Goal: Information Seeking & Learning: Learn about a topic

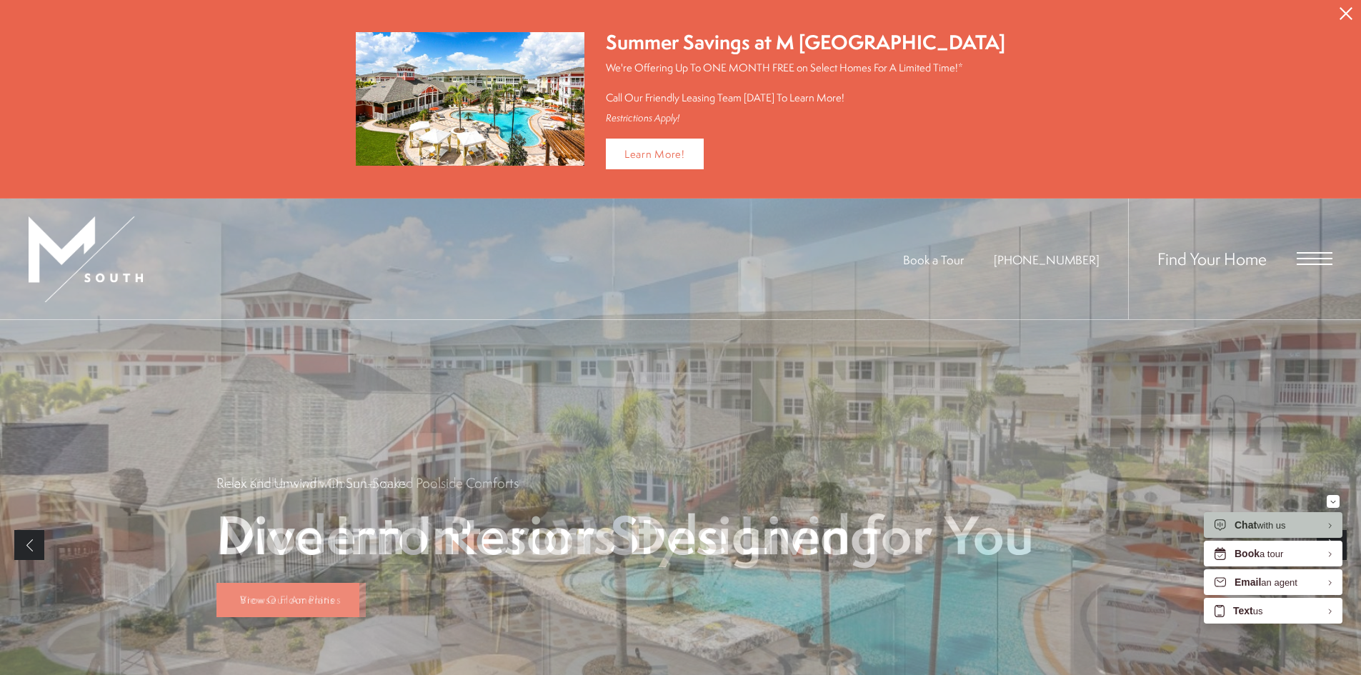
scroll to position [357, 0]
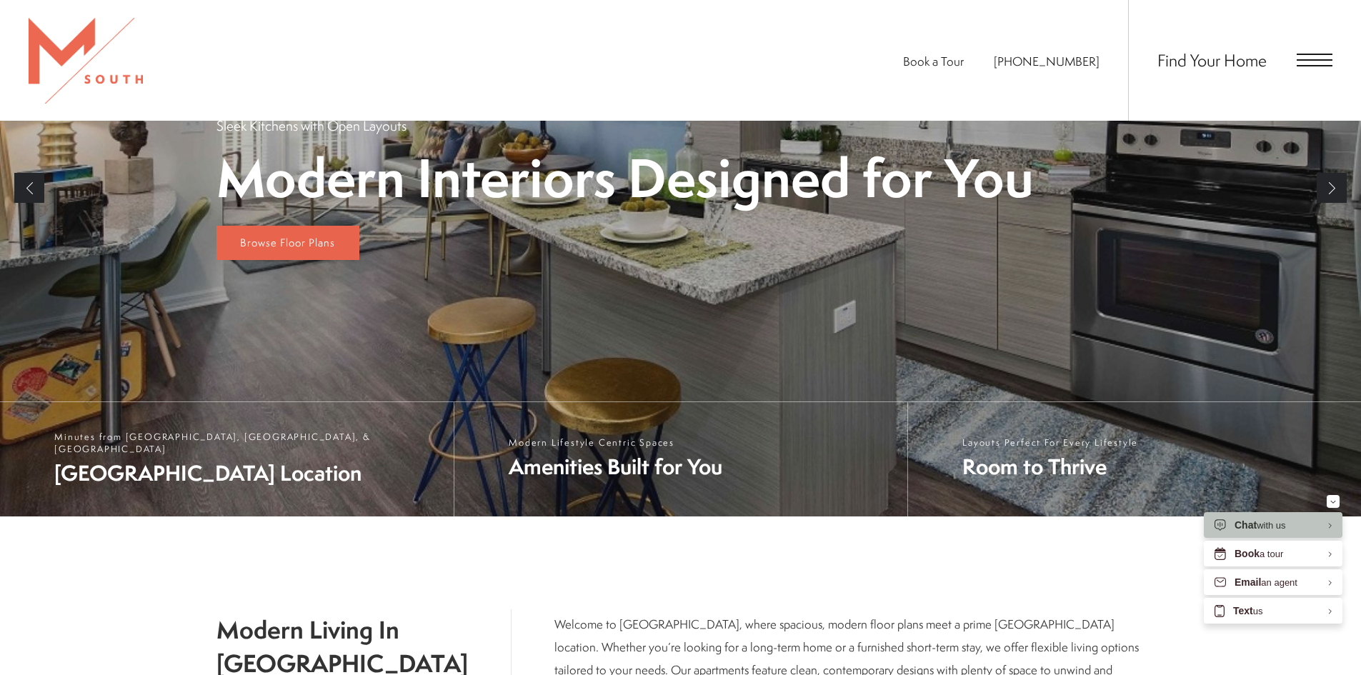
click at [1304, 64] on span "Open Menu" at bounding box center [1314, 60] width 36 height 13
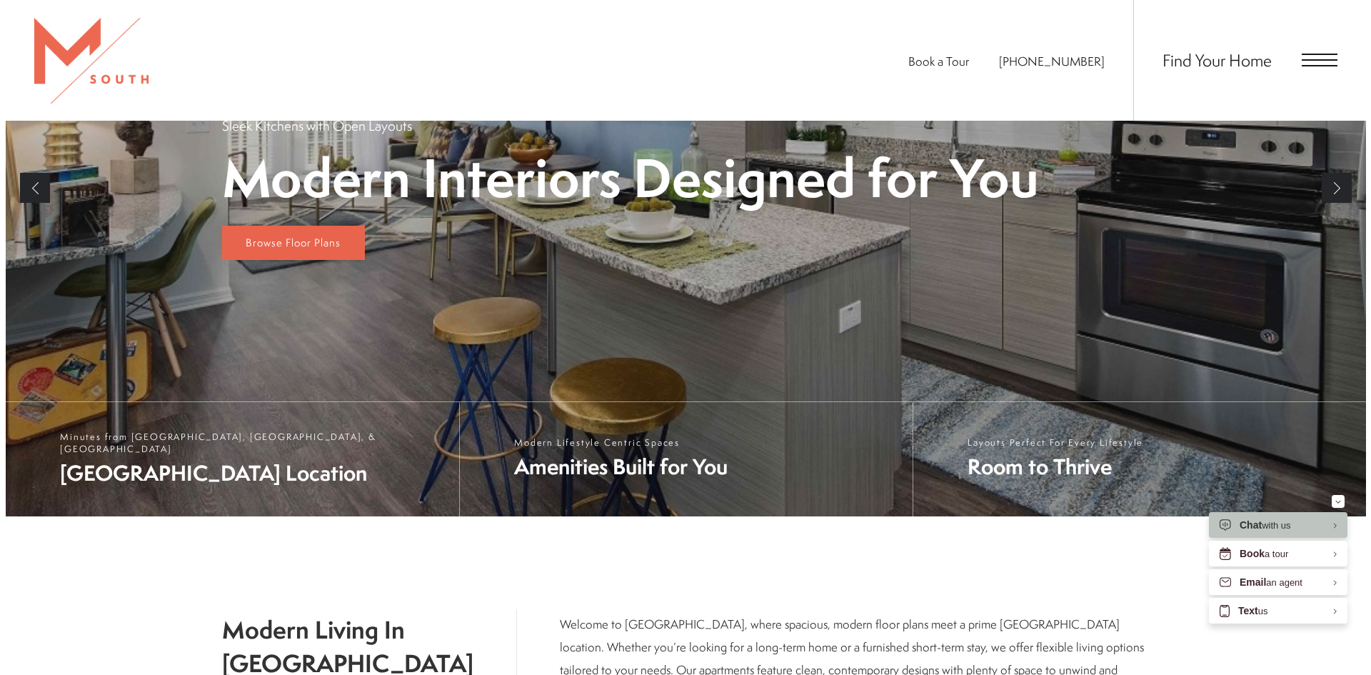
scroll to position [0, 0]
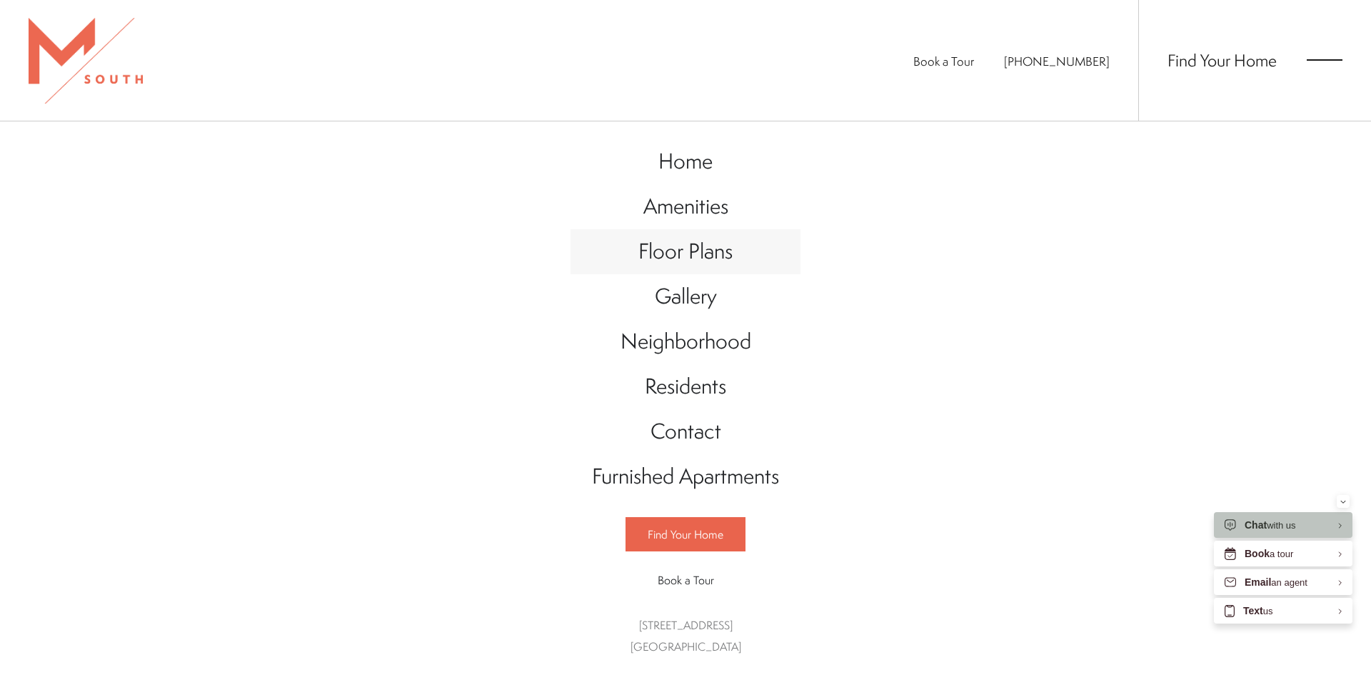
click at [734, 256] on link "Floor Plans" at bounding box center [686, 251] width 230 height 45
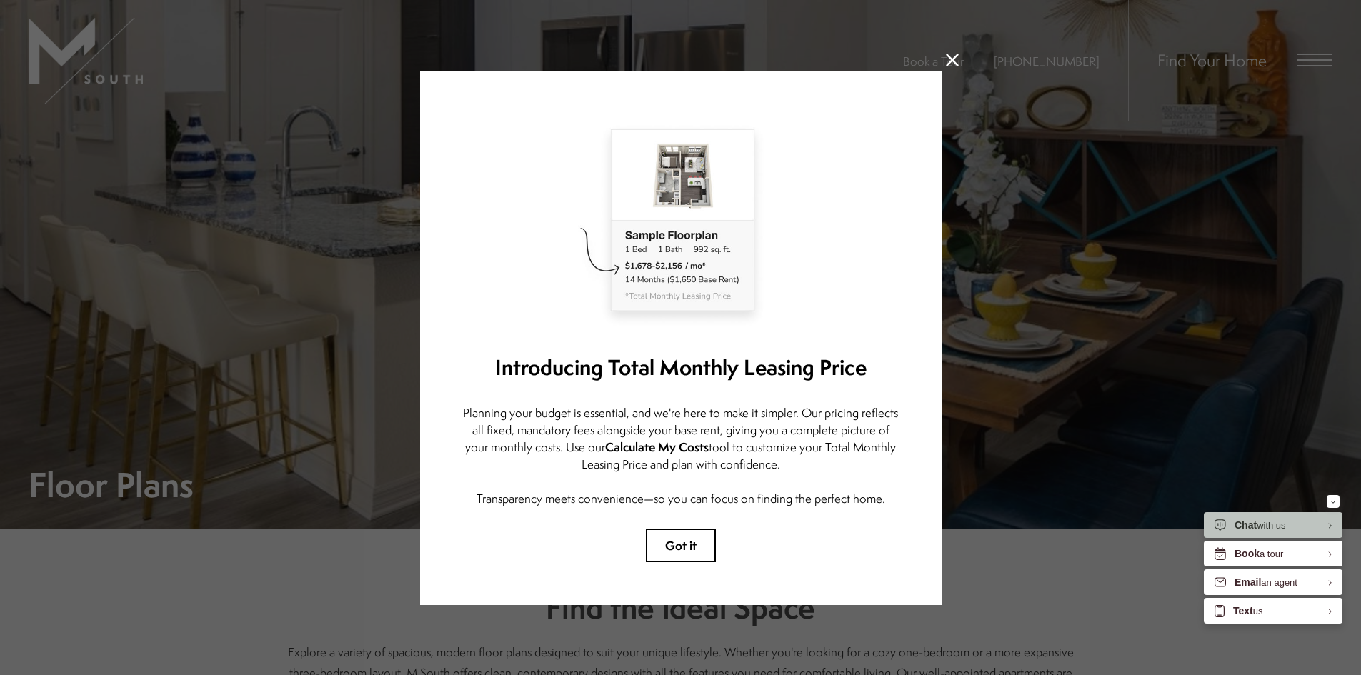
click at [949, 54] on icon at bounding box center [952, 60] width 13 height 13
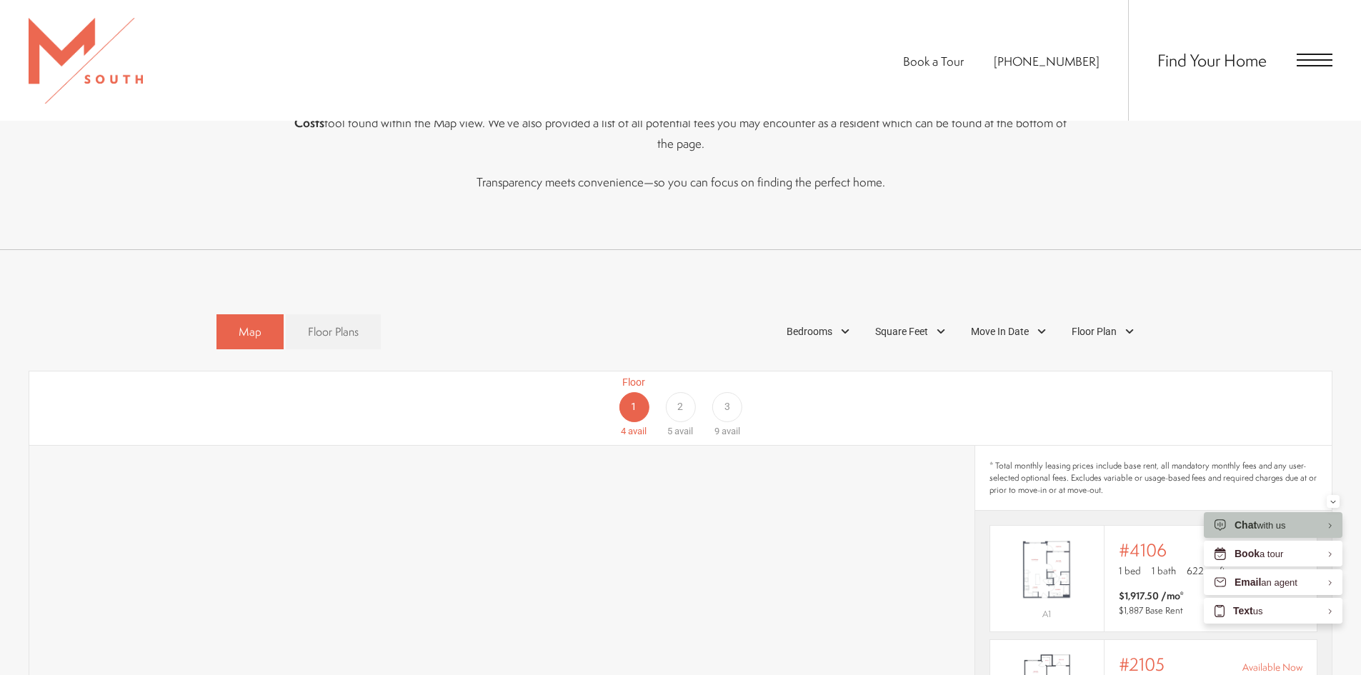
scroll to position [929, 0]
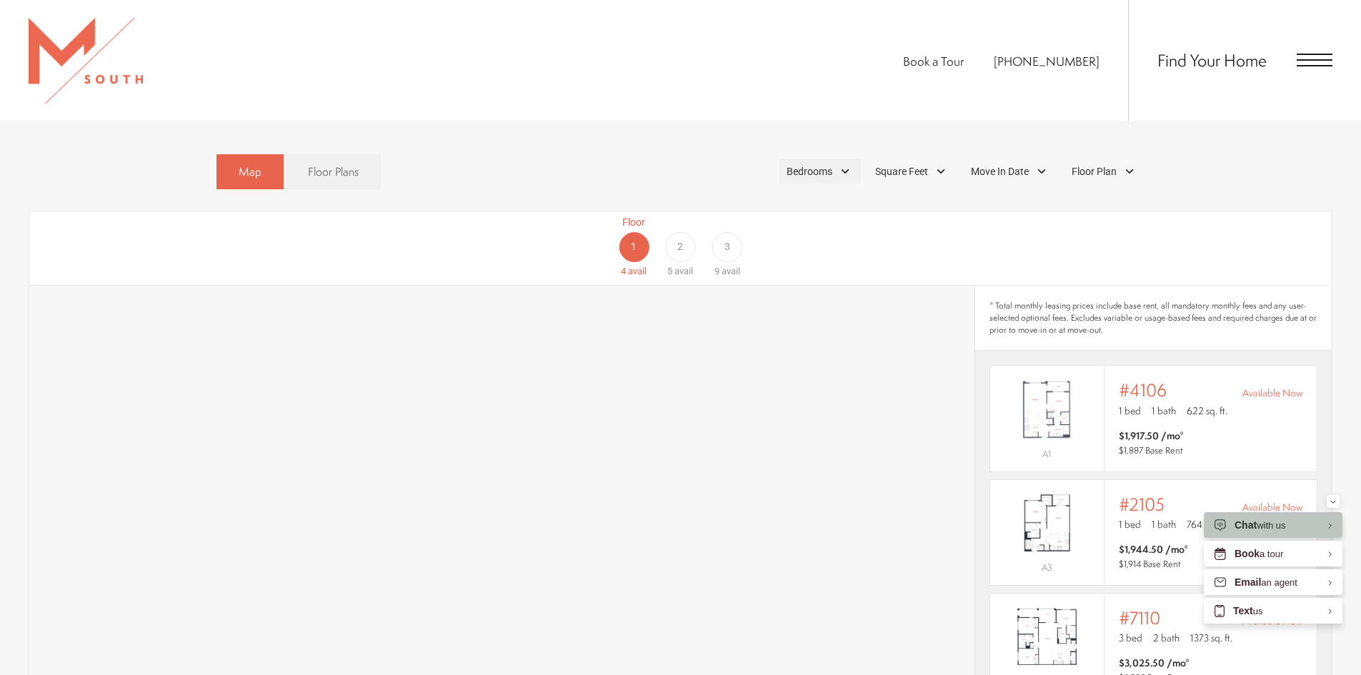
click at [842, 159] on div "Bedrooms" at bounding box center [819, 171] width 81 height 24
click at [766, 204] on span "1 Bedroom" at bounding box center [792, 212] width 71 height 16
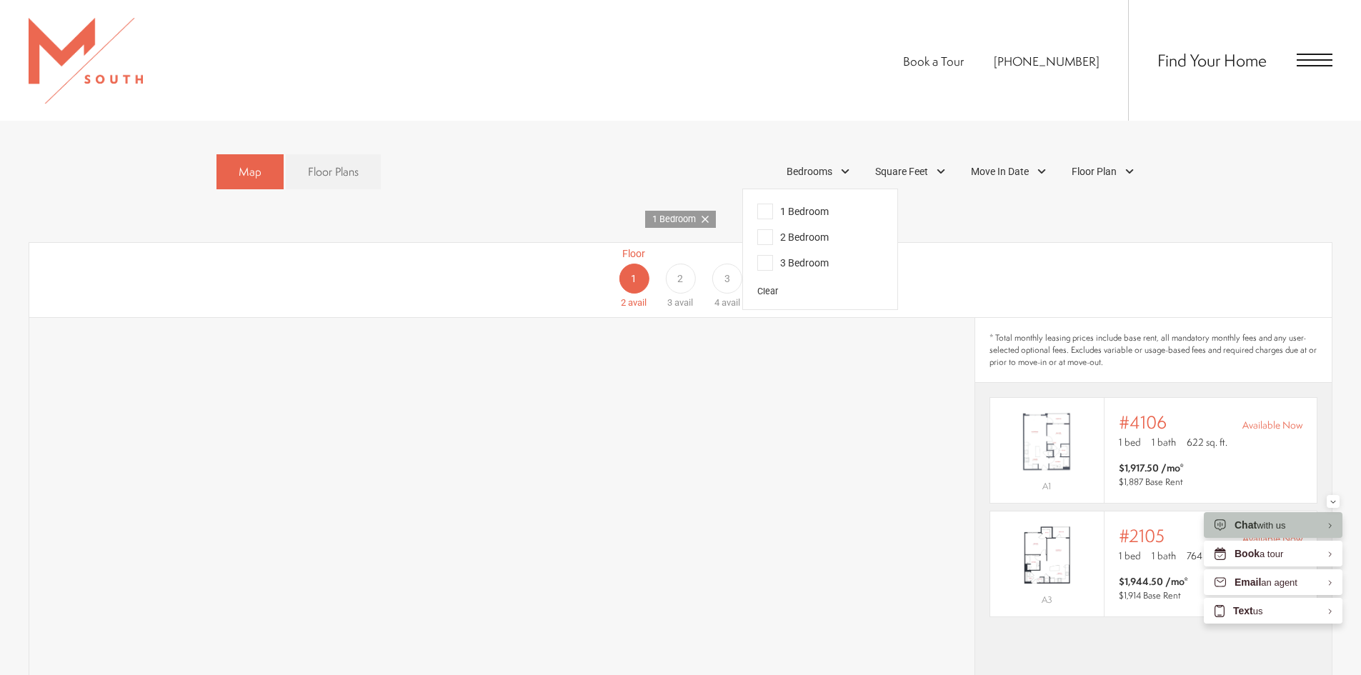
scroll to position [1143, 0]
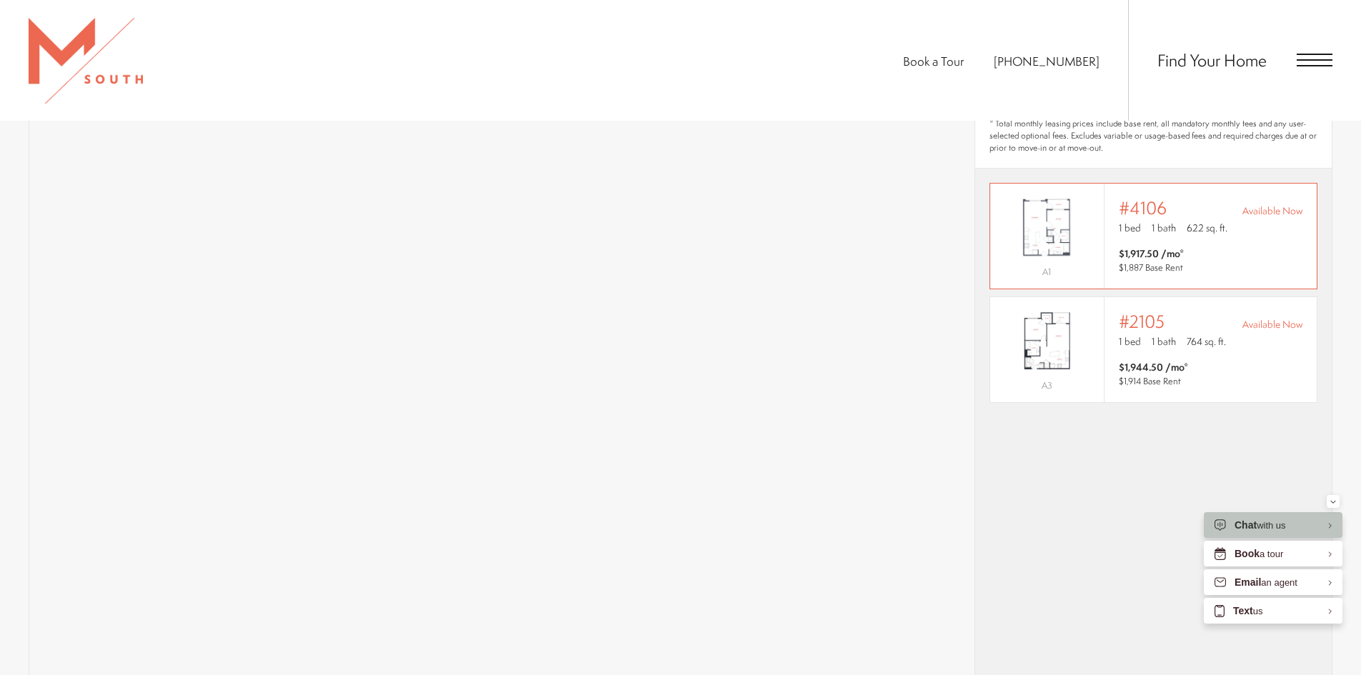
click at [1041, 211] on img "View #4106" at bounding box center [1047, 226] width 114 height 71
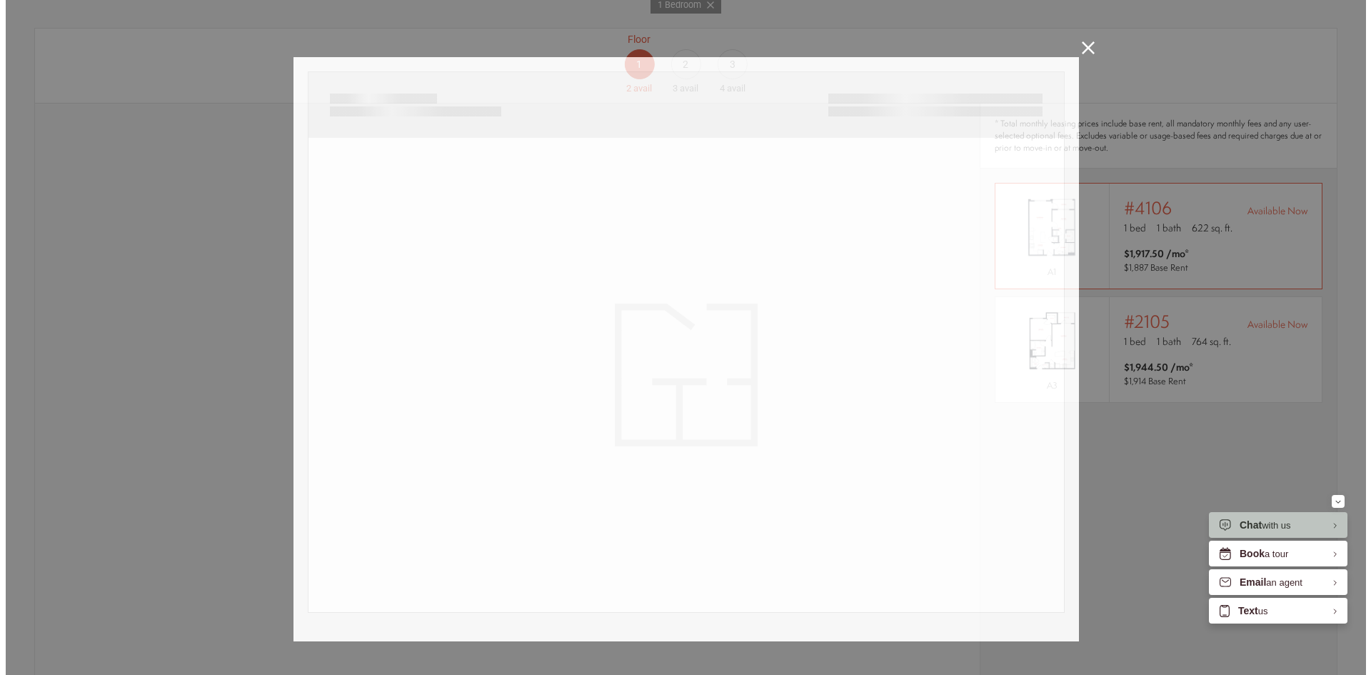
scroll to position [0, 0]
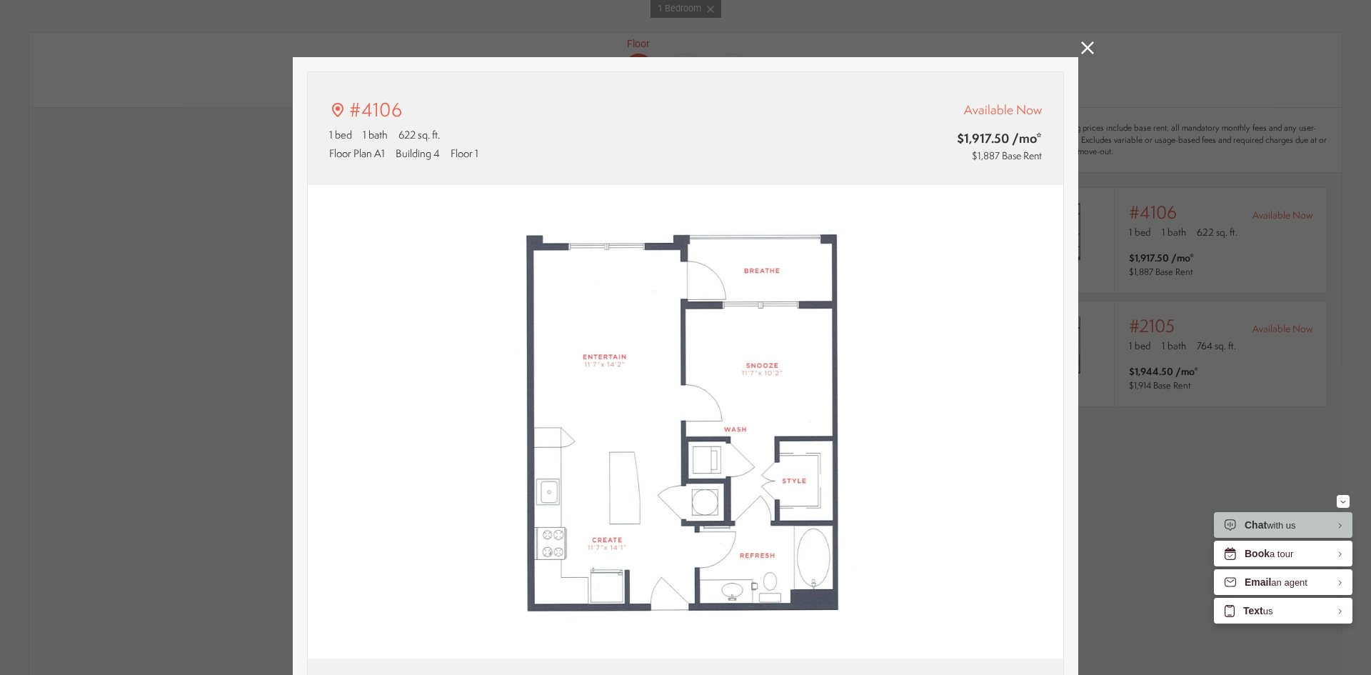
type input "**********"
click at [1081, 43] on icon at bounding box center [1087, 47] width 13 height 13
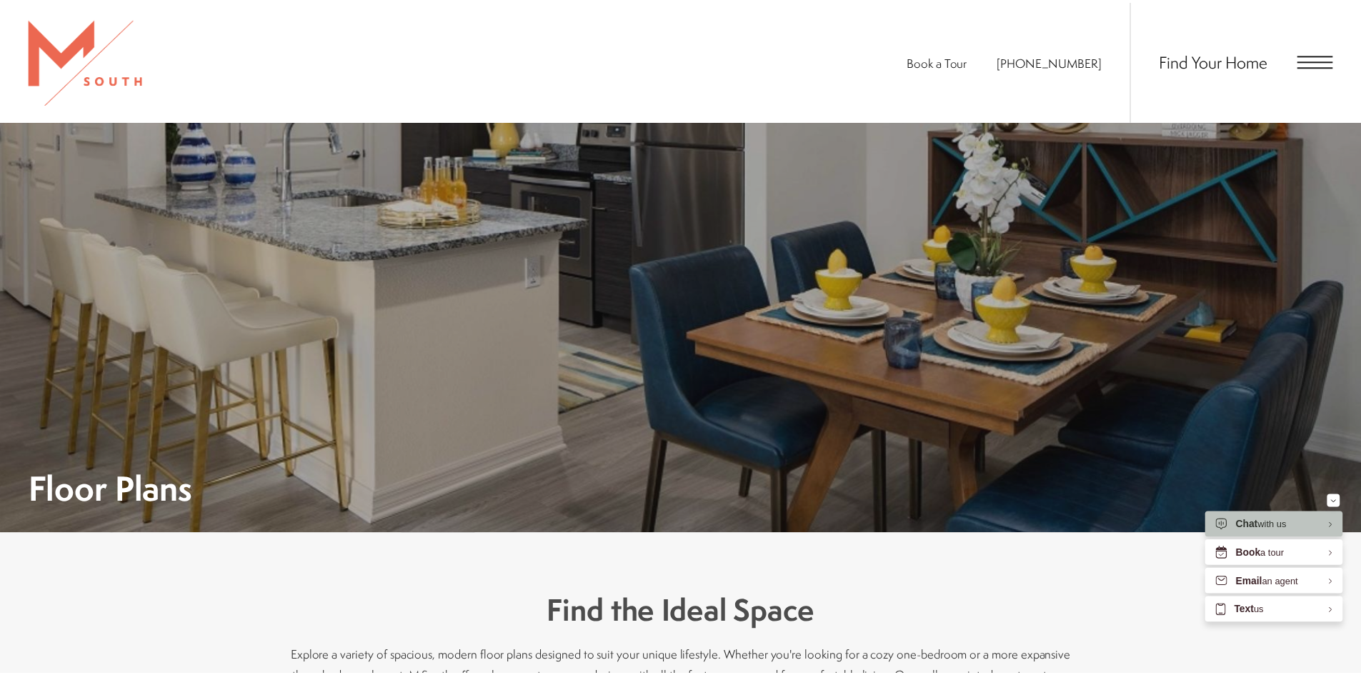
scroll to position [1143, 0]
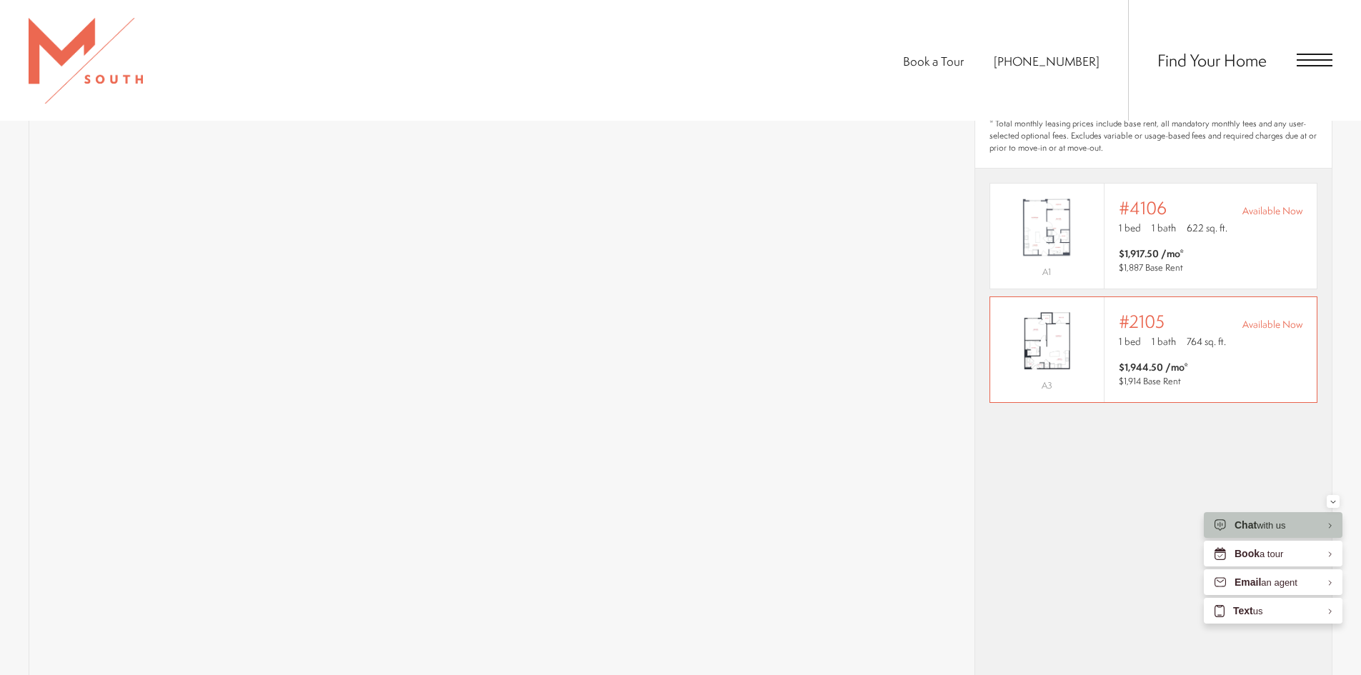
click at [1140, 337] on div "Outside price filter range #2105 Available Now 1 bed 1 bath 764 sq. ft. $1,944.…" at bounding box center [1210, 349] width 184 height 76
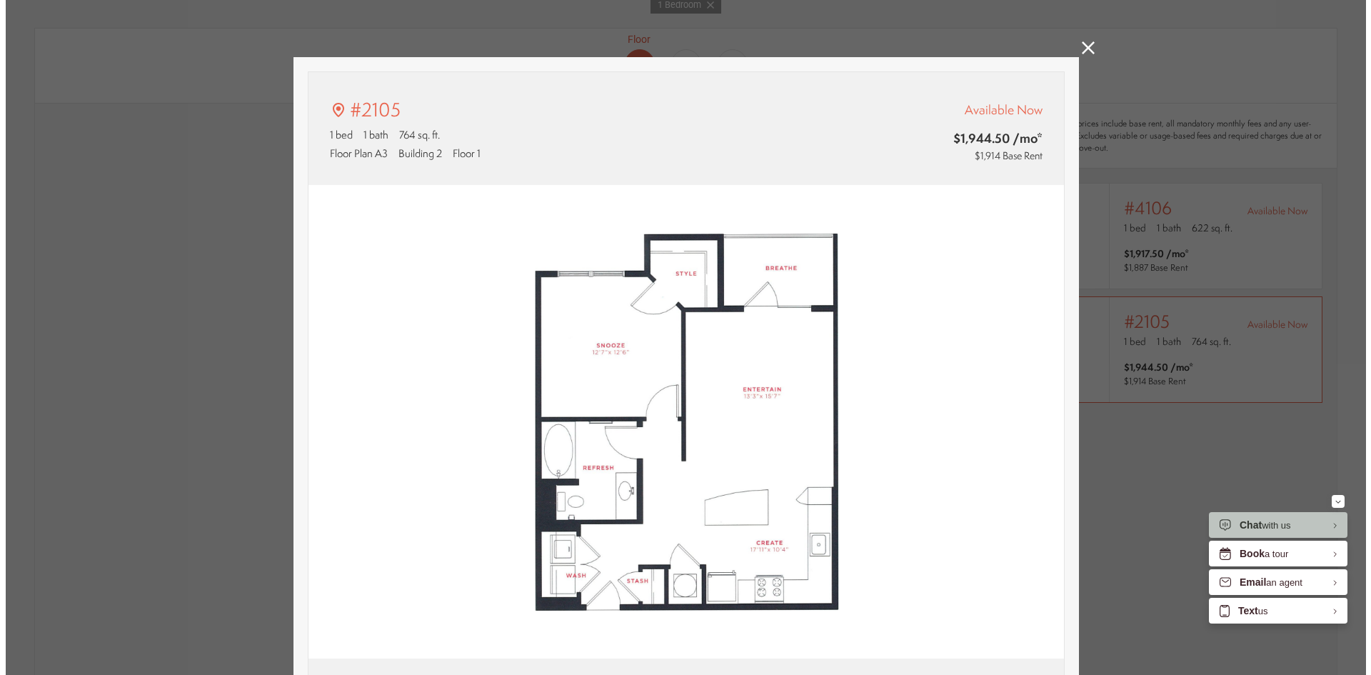
scroll to position [0, 0]
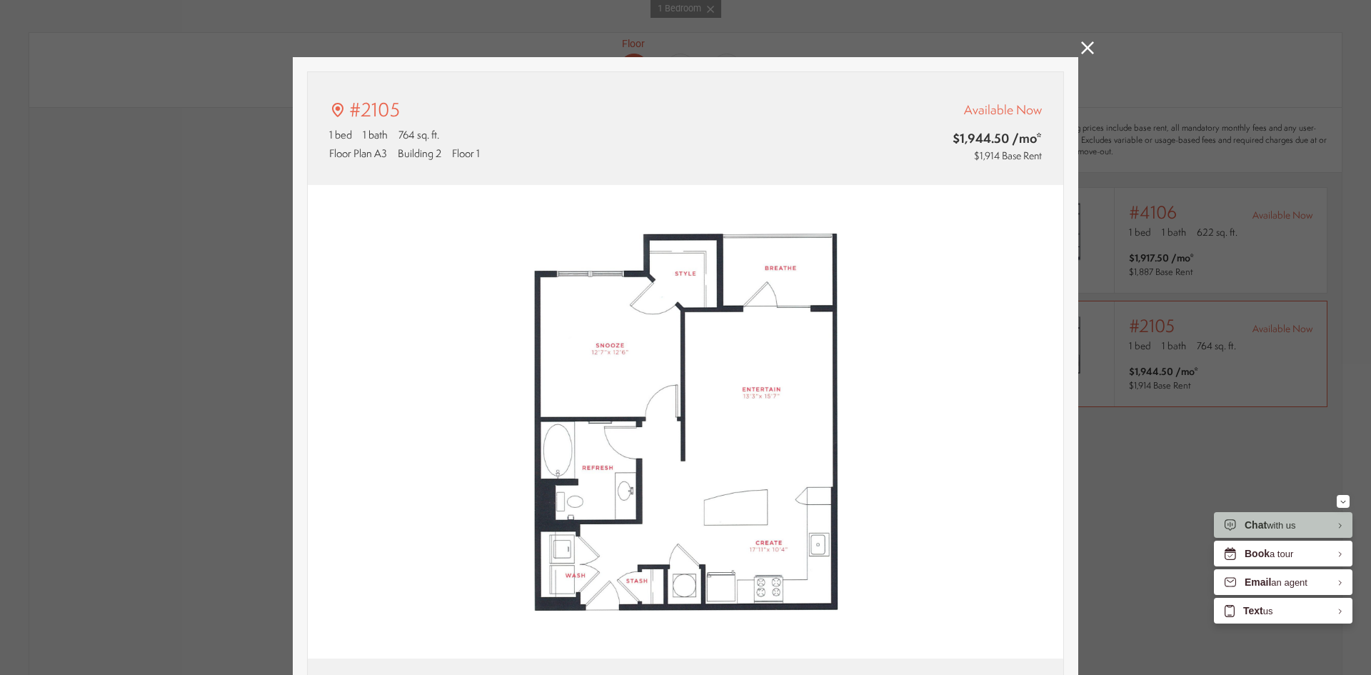
type input "**********"
click at [1081, 44] on icon at bounding box center [1087, 47] width 13 height 13
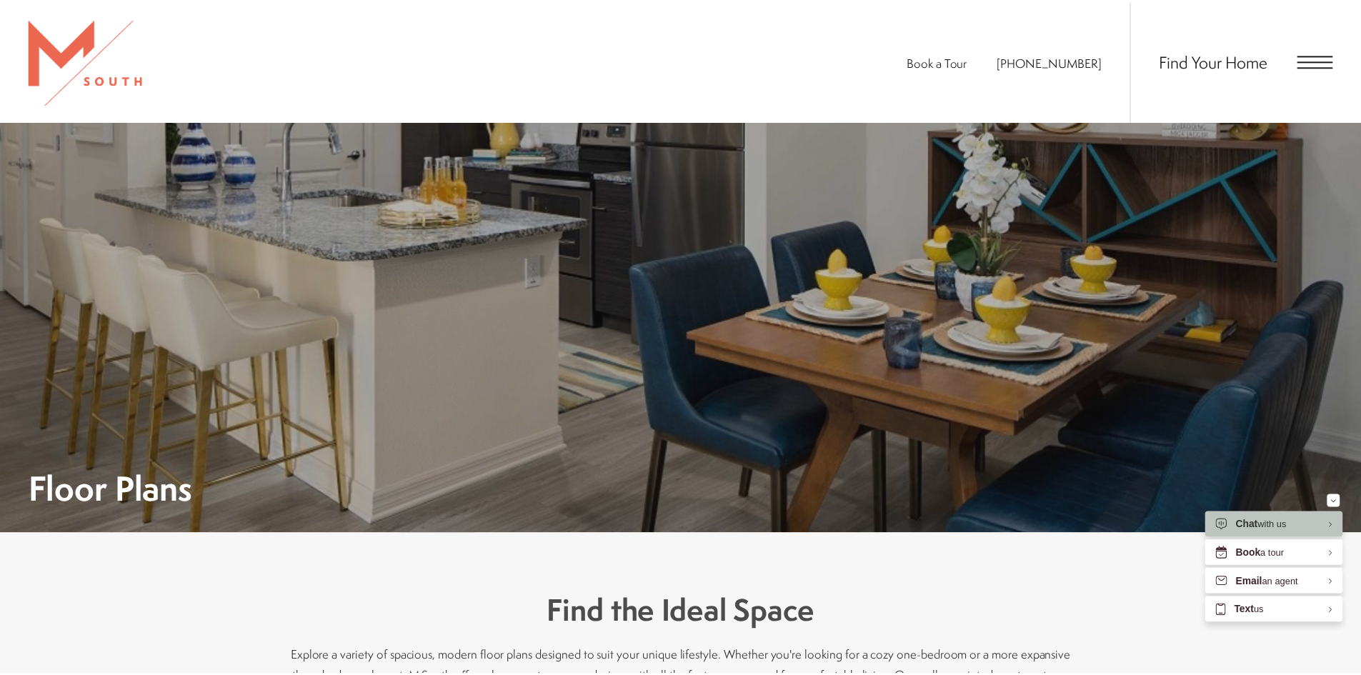
scroll to position [1143, 0]
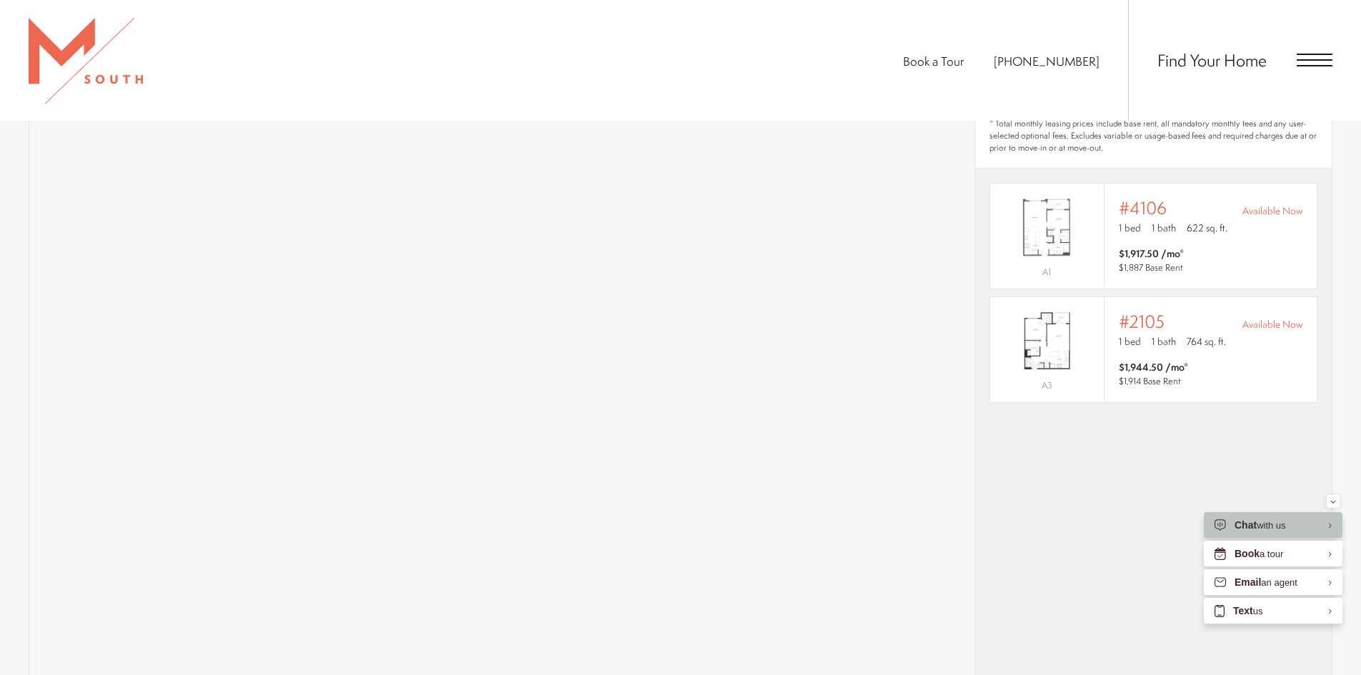
click at [1313, 64] on span "Open Menu" at bounding box center [1314, 60] width 36 height 13
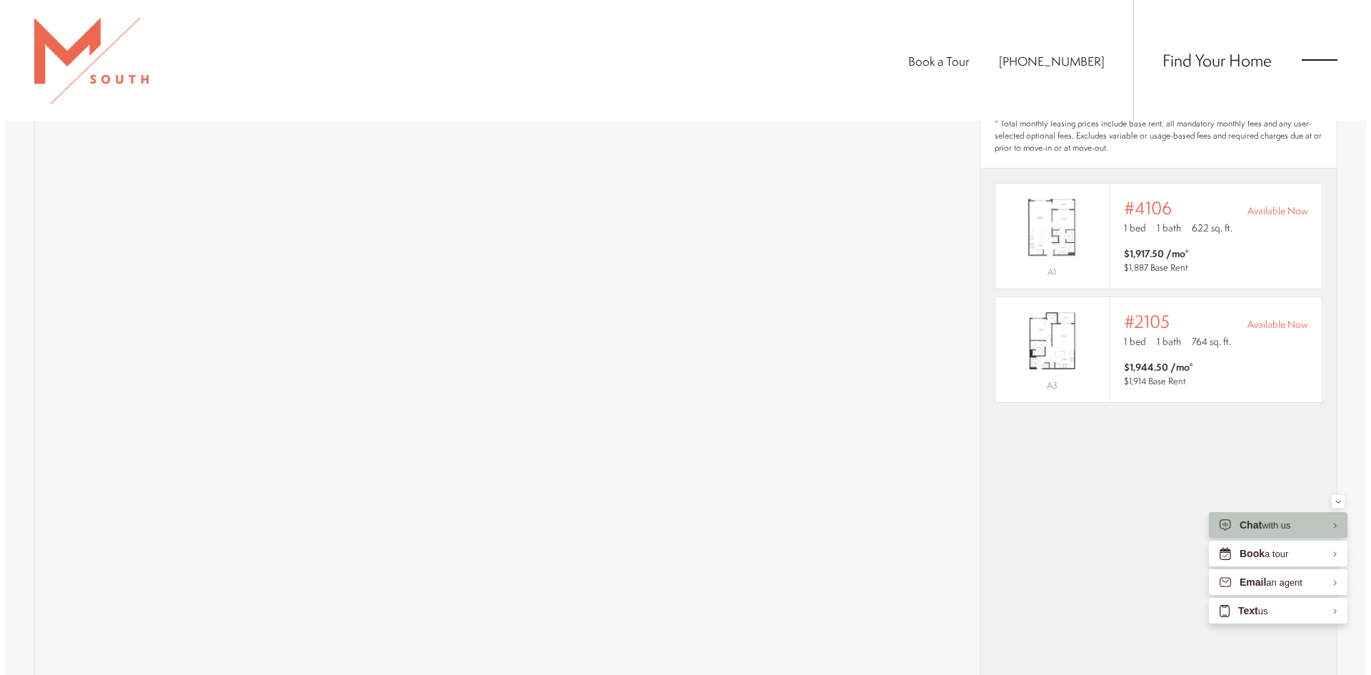
scroll to position [0, 0]
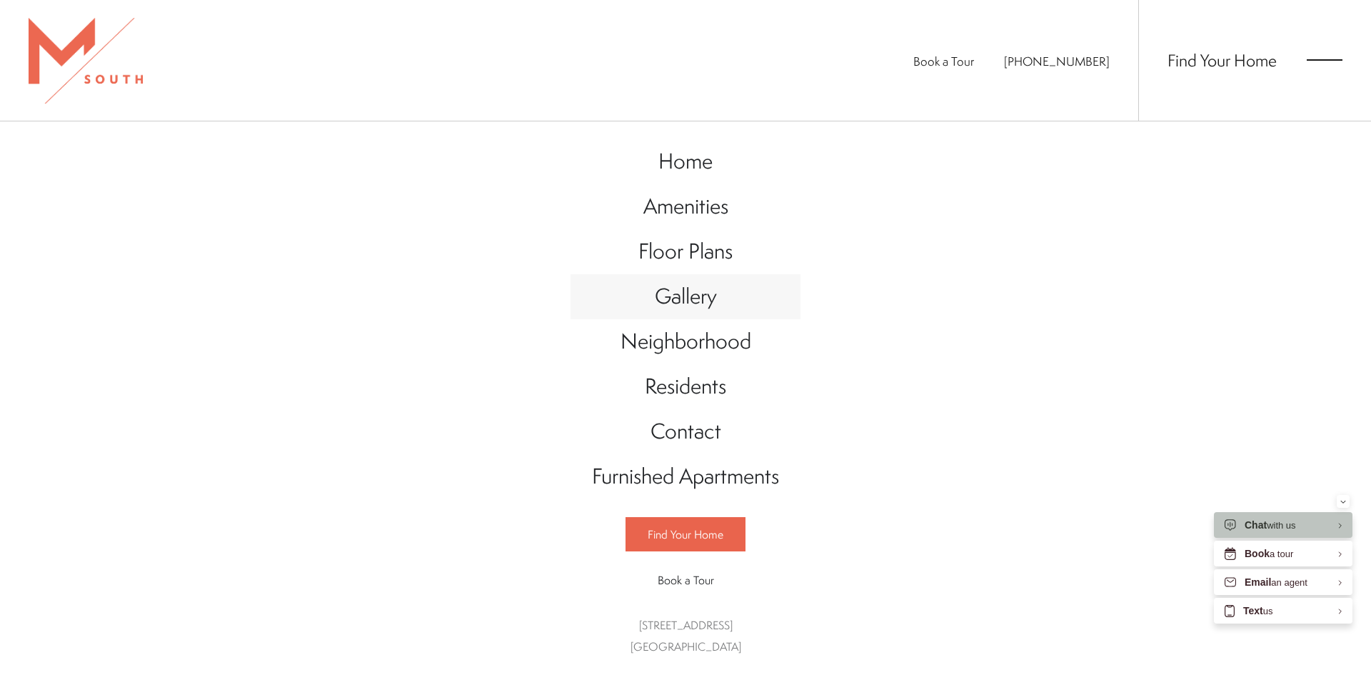
click at [693, 289] on span "Gallery" at bounding box center [686, 295] width 62 height 29
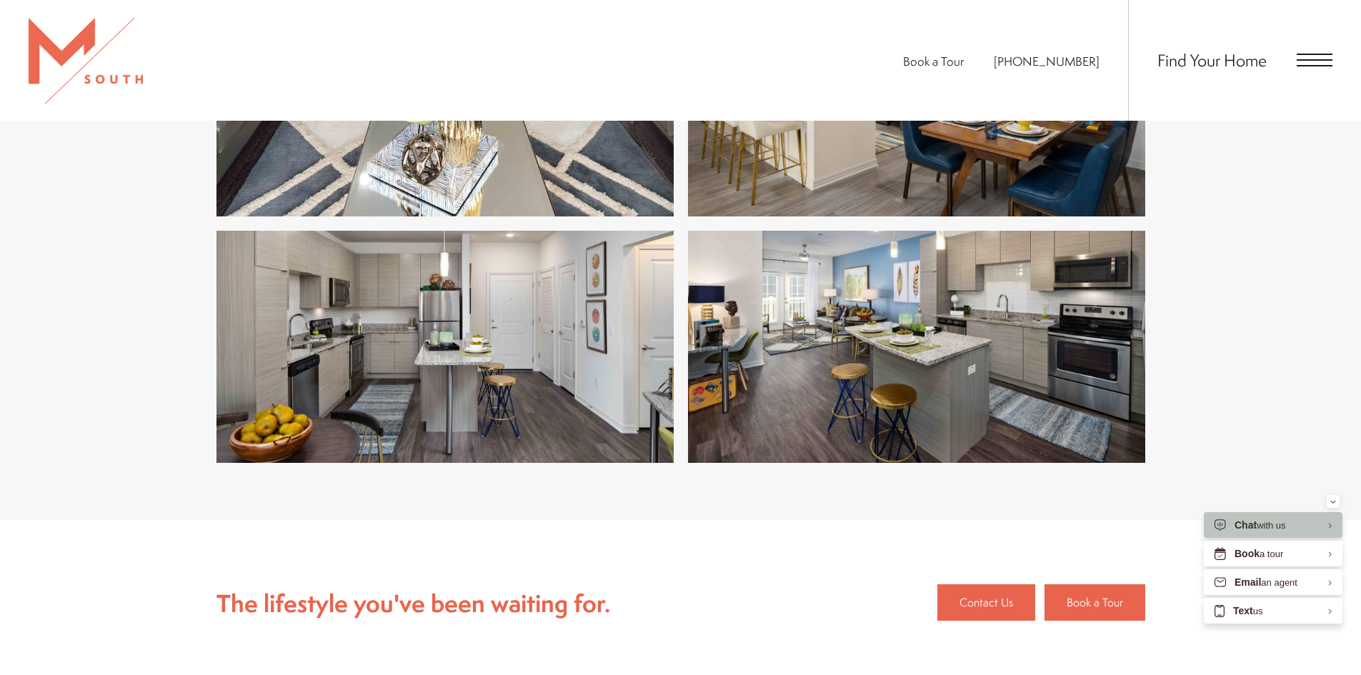
scroll to position [3500, 0]
